Goal: Task Accomplishment & Management: Use online tool/utility

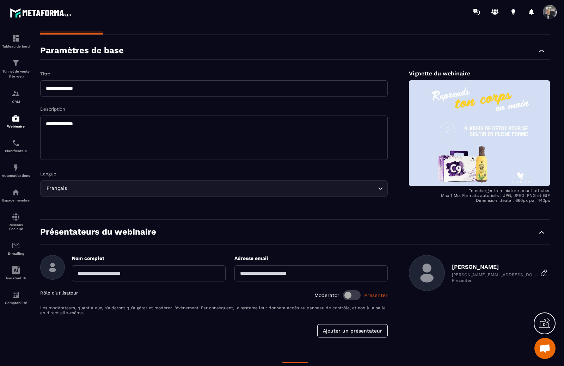
scroll to position [36, 0]
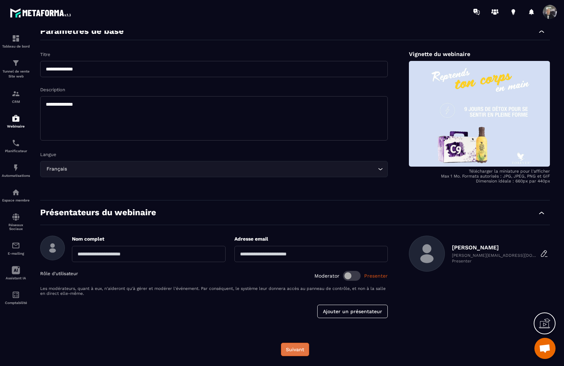
click at [304, 351] on button "Suivant" at bounding box center [295, 349] width 28 height 13
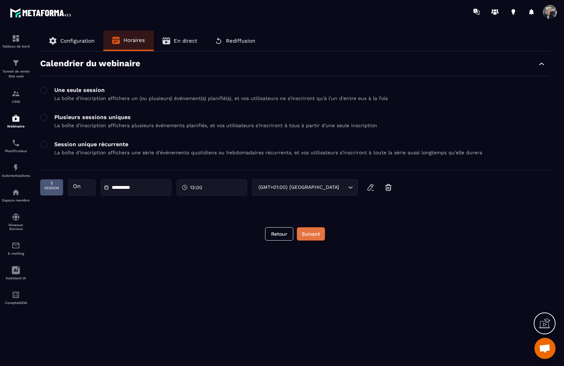
click at [311, 235] on button "Suivant" at bounding box center [311, 233] width 28 height 13
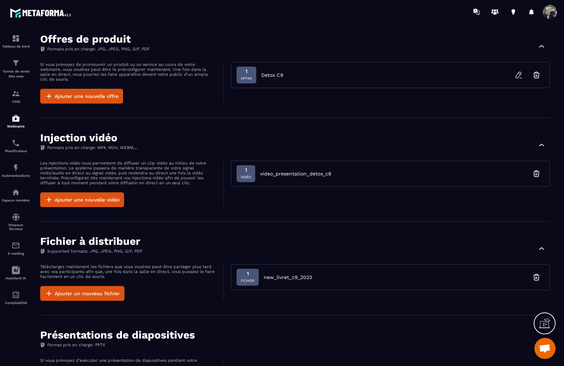
scroll to position [293, 0]
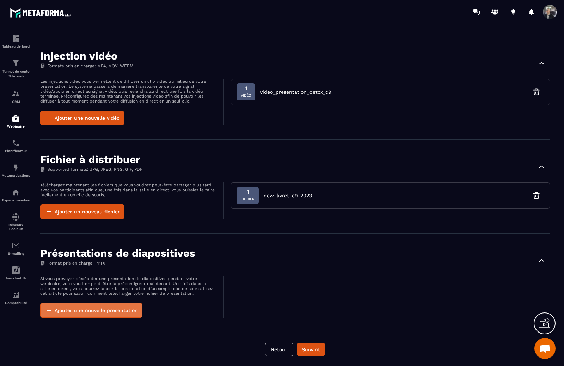
click at [128, 316] on button "Ajouter une nouvelle présentation" at bounding box center [91, 310] width 102 height 15
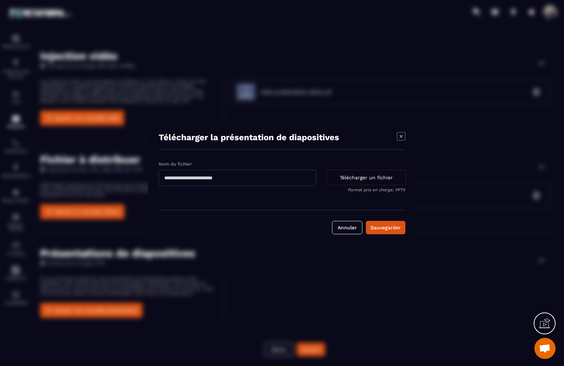
click at [348, 176] on div "Télécharger un fichier" at bounding box center [366, 177] width 79 height 15
click at [0, 0] on input "Télécharger un fichier Format pris en charge: PPTX" at bounding box center [0, 0] width 0 height 0
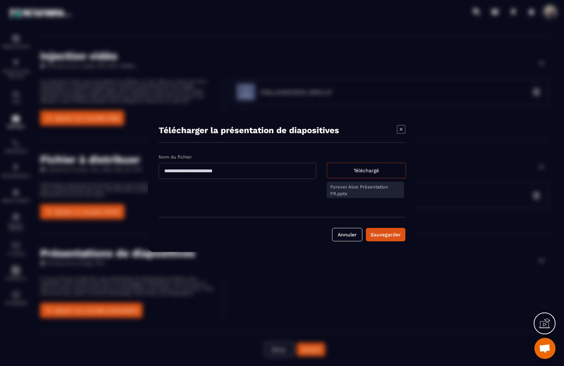
click at [258, 175] on input "Modal window" at bounding box center [237, 171] width 157 height 16
click at [217, 170] on input "**********" at bounding box center [237, 171] width 157 height 16
type input "**********"
click at [381, 233] on div "Sauvegarder" at bounding box center [385, 234] width 30 height 7
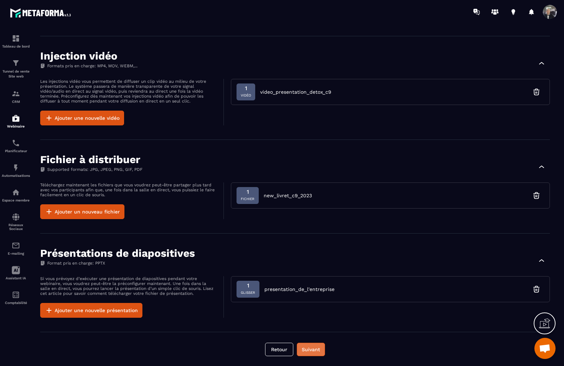
click at [315, 352] on button "Suivant" at bounding box center [311, 349] width 28 height 13
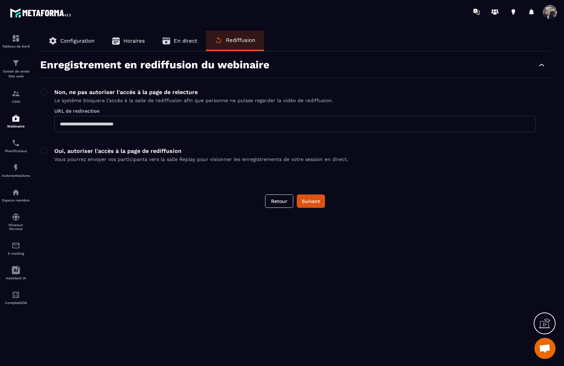
click at [114, 151] on p "Oui, autoriser l'accès à la page de rediffusion" at bounding box center [201, 151] width 294 height 7
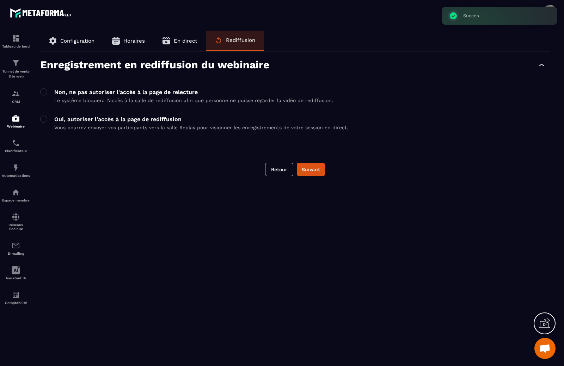
click at [114, 93] on p "Non, ne pas autoriser l'accès à la page de relecture" at bounding box center [193, 92] width 279 height 7
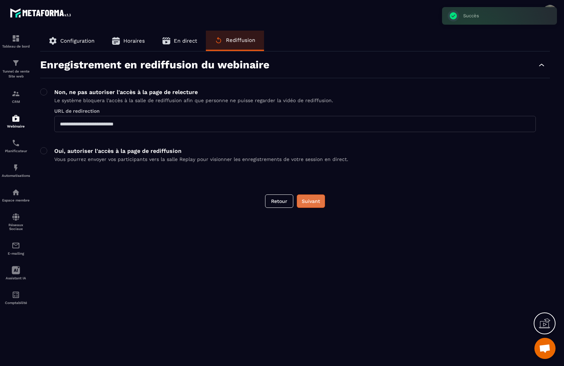
click at [315, 201] on button "Suivant" at bounding box center [311, 200] width 28 height 13
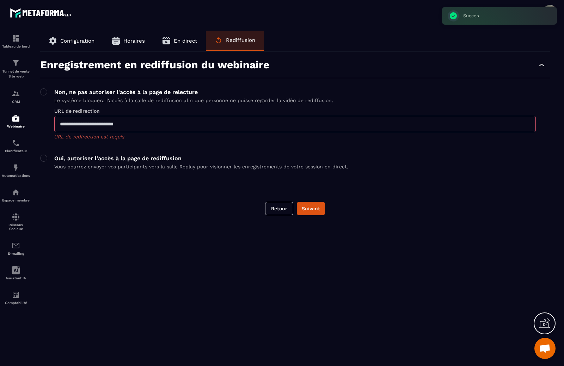
click at [178, 123] on input "text" at bounding box center [294, 124] width 481 height 16
click at [162, 126] on input "text" at bounding box center [294, 124] width 481 height 16
click at [107, 123] on input "text" at bounding box center [294, 124] width 481 height 16
click at [103, 158] on p "Oui, autoriser l'accès à la page de rediffusion" at bounding box center [201, 158] width 294 height 7
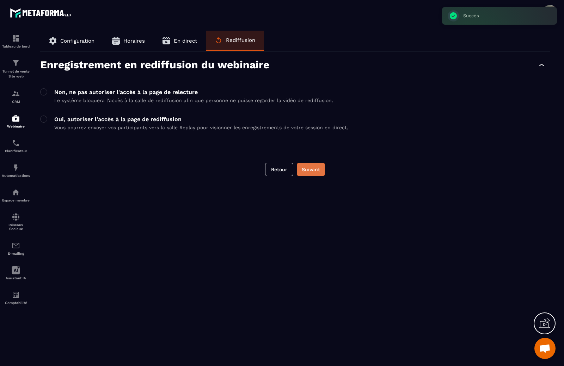
click at [317, 165] on button "Suivant" at bounding box center [311, 169] width 28 height 13
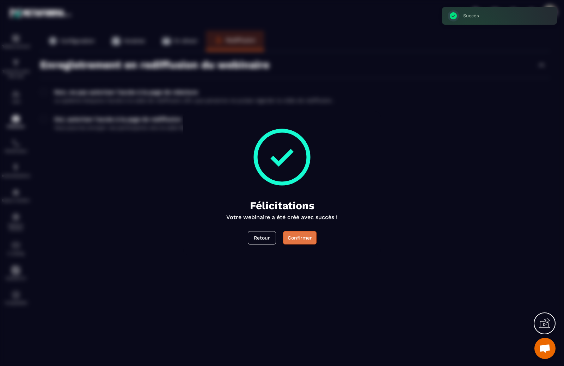
click at [293, 237] on button "Confirmer" at bounding box center [299, 237] width 33 height 13
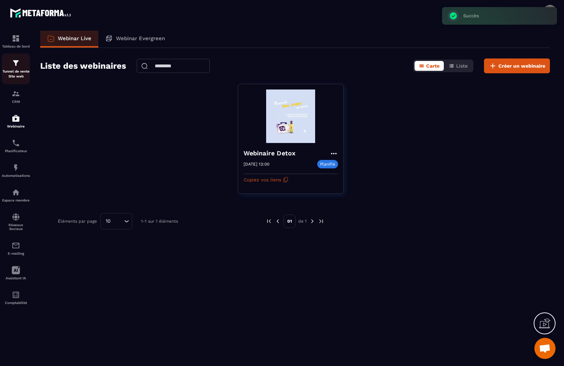
click at [22, 68] on div "Tunnel de vente Site web" at bounding box center [16, 69] width 28 height 20
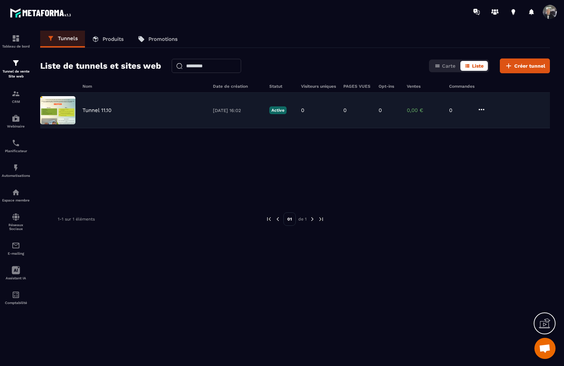
click at [139, 109] on div "Tunnel 11.10" at bounding box center [143, 110] width 123 height 6
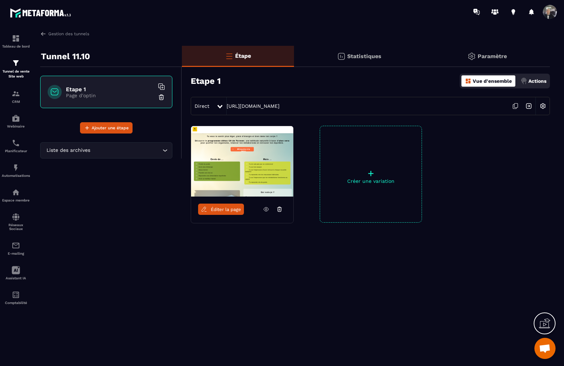
click at [542, 82] on p "Actions" at bounding box center [537, 81] width 18 height 6
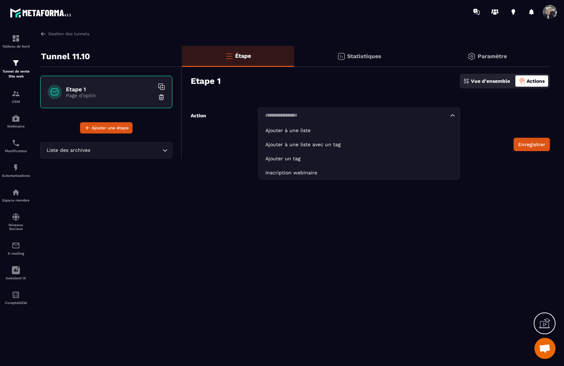
click at [315, 112] on input "Search for option" at bounding box center [355, 116] width 186 height 8
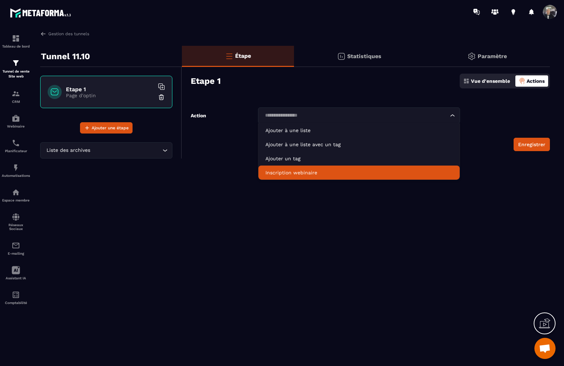
click at [302, 170] on p "Inscription webinaire" at bounding box center [358, 172] width 187 height 7
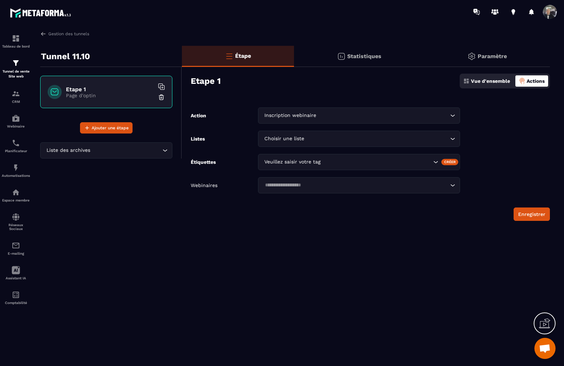
click at [310, 144] on div "Choisir une liste Loading..." at bounding box center [359, 139] width 202 height 16
click at [317, 135] on input "Search for option" at bounding box center [355, 139] width 186 height 8
click at [270, 231] on div "Étape Statistiques Paramètre Etape 1 Vue d'ensemble Actions Action Inscription …" at bounding box center [366, 140] width 368 height 189
click at [318, 139] on input "Search for option" at bounding box center [355, 139] width 186 height 8
click at [302, 246] on div "Gestion des tunnels Tunnel 11.10 Etape 1 Page d'optin Ajouter une étape Liste d…" at bounding box center [294, 197] width 523 height 333
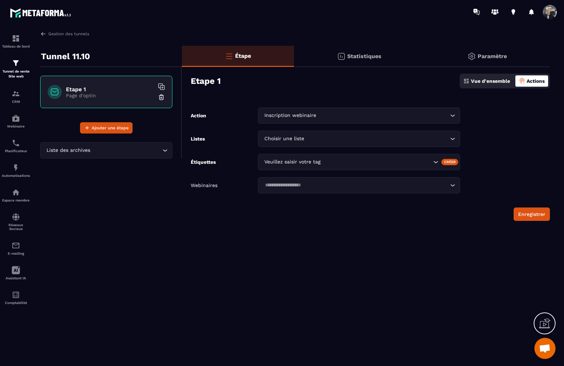
click at [327, 164] on input "Search for option" at bounding box center [377, 162] width 110 height 8
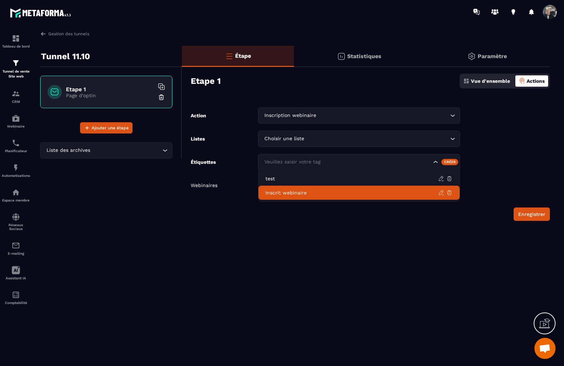
click at [338, 192] on p "Inscrit webinaire" at bounding box center [351, 192] width 173 height 7
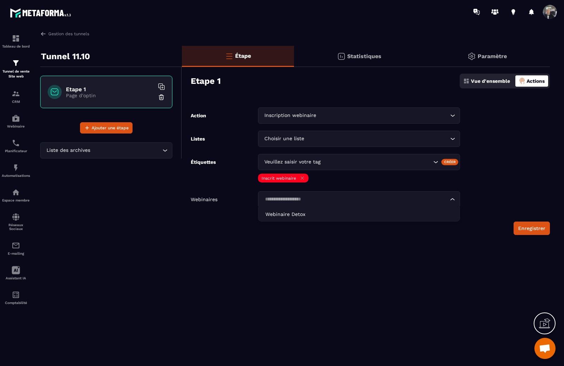
click at [306, 200] on input "Search for option" at bounding box center [355, 199] width 186 height 8
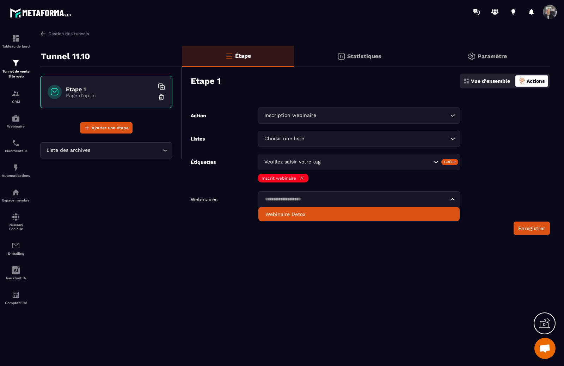
click at [297, 215] on p "Webinaire Detox" at bounding box center [358, 214] width 187 height 7
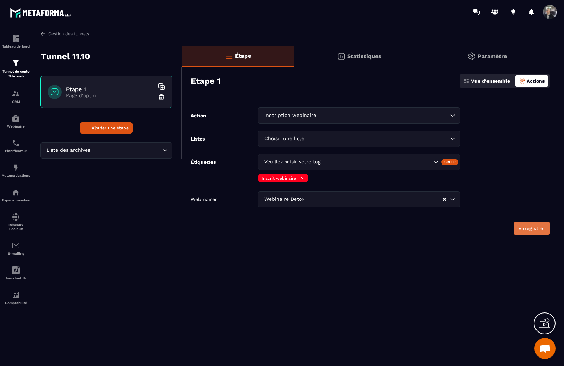
click at [533, 230] on button "Enregistrer" at bounding box center [531, 228] width 36 height 13
click at [464, 84] on div "Vue d'ensemble" at bounding box center [486, 80] width 50 height 11
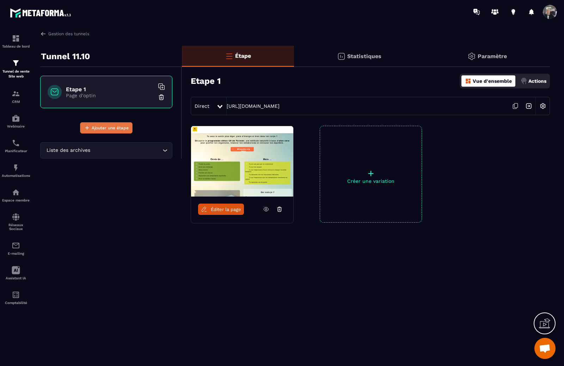
click at [97, 130] on span "Ajouter une étape" at bounding box center [110, 127] width 37 height 7
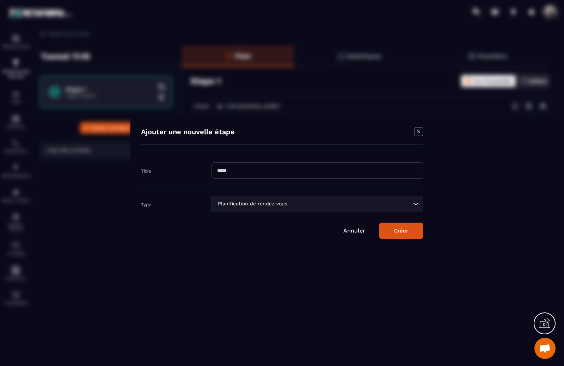
click at [257, 172] on input "Modal window" at bounding box center [316, 170] width 211 height 16
type input "**********"
click at [283, 200] on div "Planification de rendez-vous" at bounding box center [313, 204] width 197 height 8
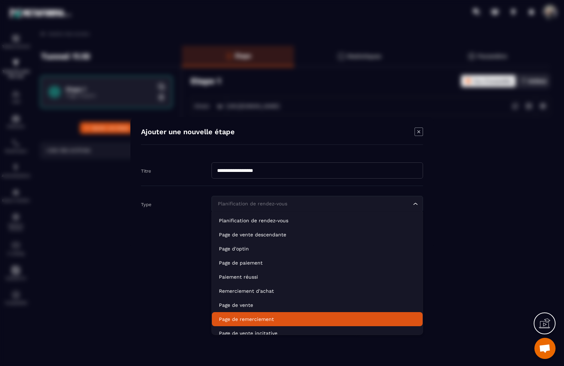
scroll to position [5, 0]
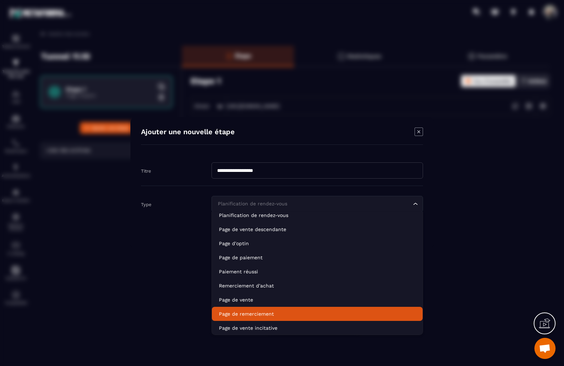
click at [263, 311] on p "Page de remerciement" at bounding box center [317, 313] width 197 height 7
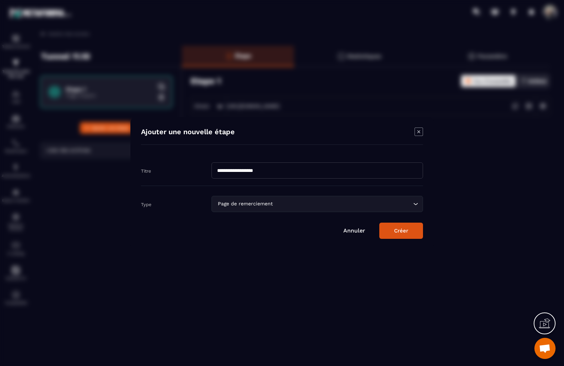
click at [406, 231] on button "Créer" at bounding box center [401, 231] width 44 height 16
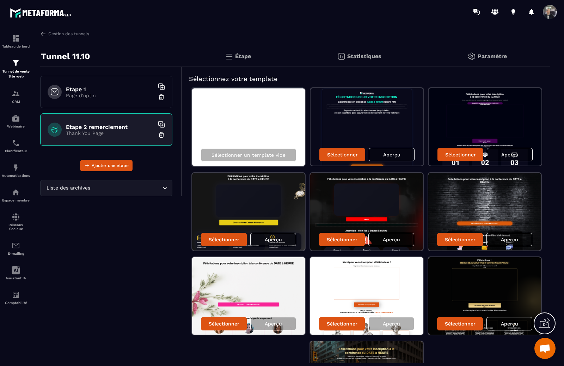
click at [130, 216] on div "Tunnel 11.10 Etape 1 Page d'optin Etape 2 remerciement Thank You Page Ajouter u…" at bounding box center [111, 243] width 142 height 395
click at [15, 149] on p "Planificateur" at bounding box center [16, 151] width 28 height 4
